Goal: Navigation & Orientation: Find specific page/section

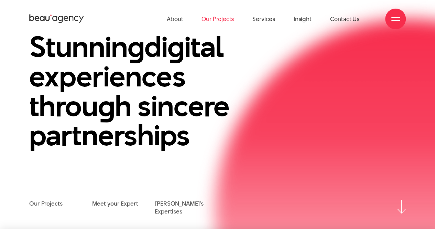
click at [222, 19] on link "Our Projects" at bounding box center [217, 19] width 32 height 38
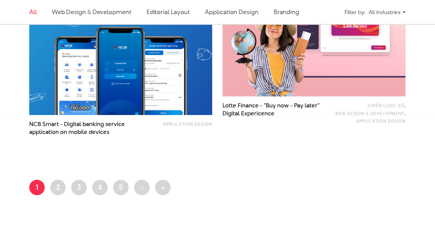
scroll to position [1169, 0]
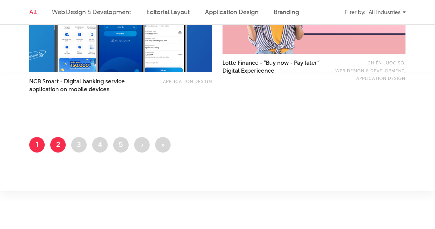
click at [55, 144] on link "Page 2" at bounding box center [57, 144] width 15 height 15
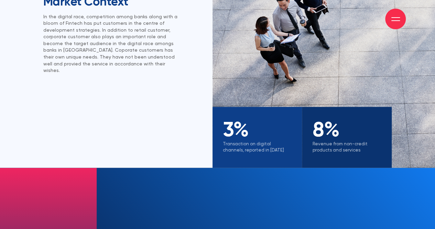
scroll to position [550, 0]
